Goal: Information Seeking & Learning: Learn about a topic

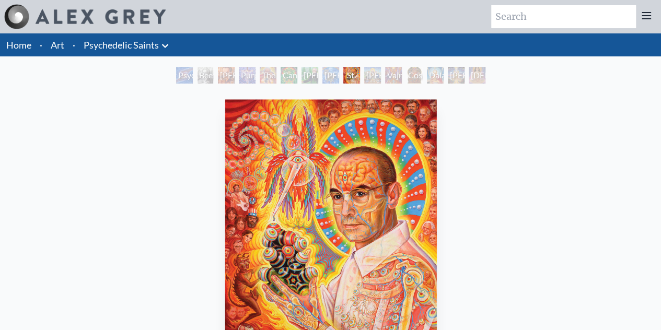
click at [448, 191] on div "St. [PERSON_NAME] & The LSD Revelation Revolution 2006, oil on linen, 24 x 30 i…" at bounding box center [331, 255] width 408 height 320
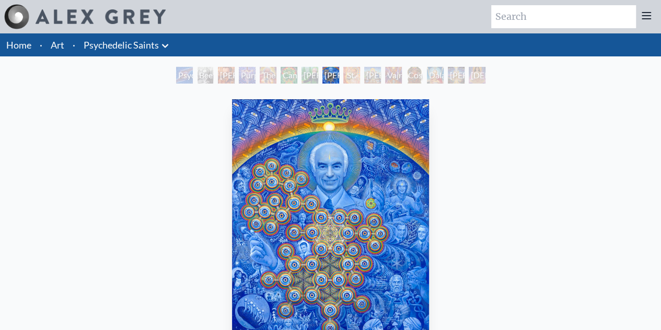
click at [432, 77] on div "Dalai Lama" at bounding box center [435, 75] width 17 height 17
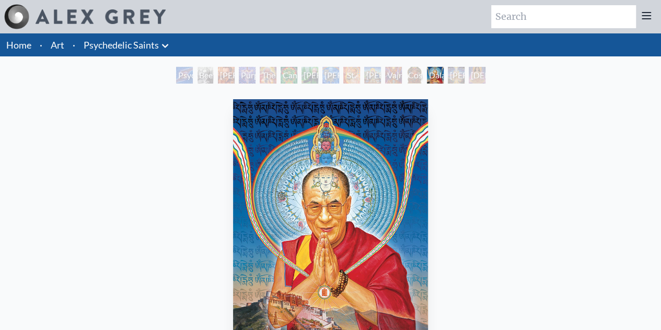
click at [457, 68] on div "[PERSON_NAME]" at bounding box center [456, 75] width 17 height 17
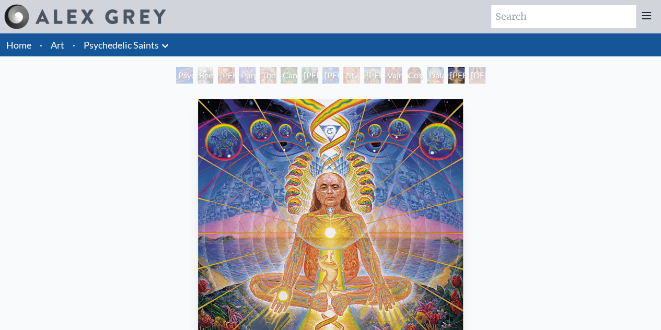
click at [485, 76] on div "[DEMOGRAPHIC_DATA]" at bounding box center [477, 75] width 17 height 17
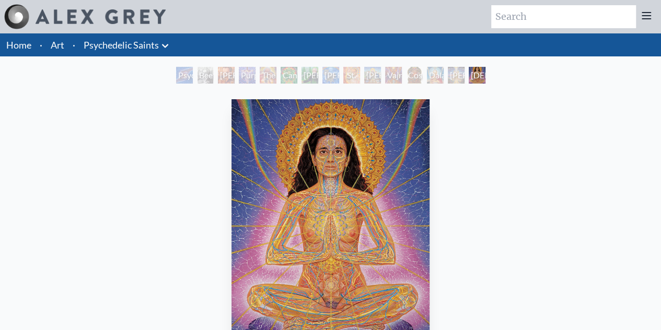
click at [286, 67] on div "Cannabacchus" at bounding box center [289, 75] width 17 height 17
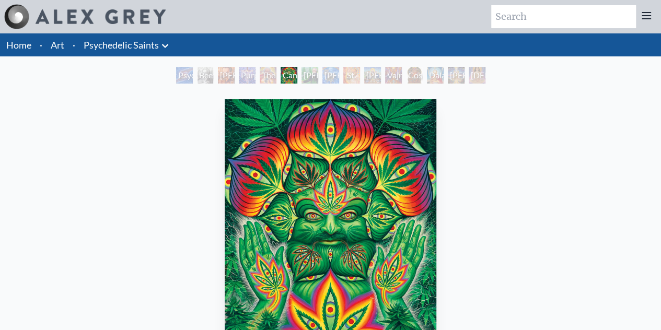
click at [234, 77] on div "[PERSON_NAME] M.D., Cartographer of Consciousness" at bounding box center [226, 75] width 17 height 17
